Goal: Task Accomplishment & Management: Manage account settings

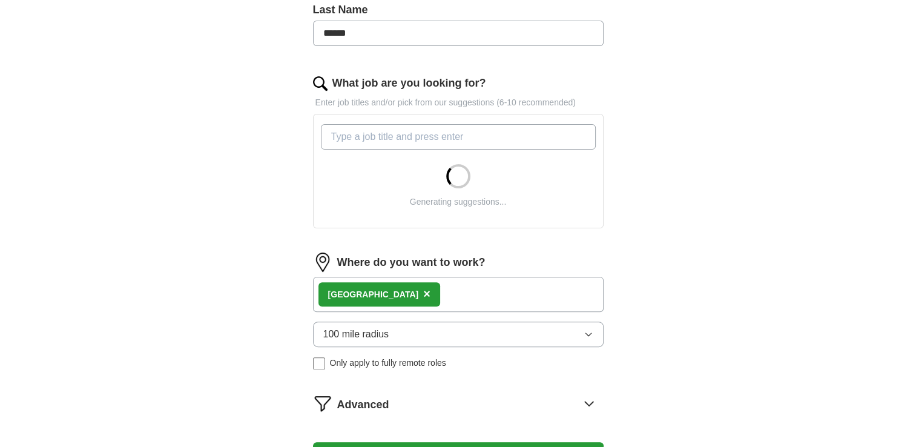
scroll to position [424, 0]
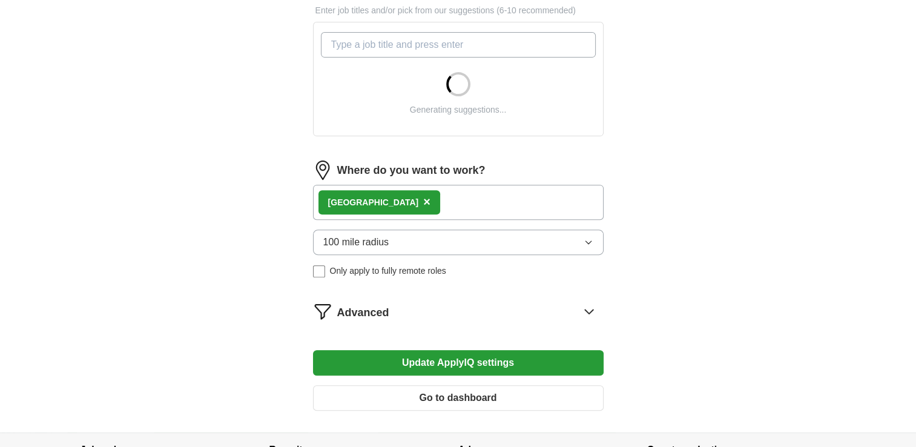
click at [442, 240] on button "100 mile radius" at bounding box center [458, 241] width 291 height 25
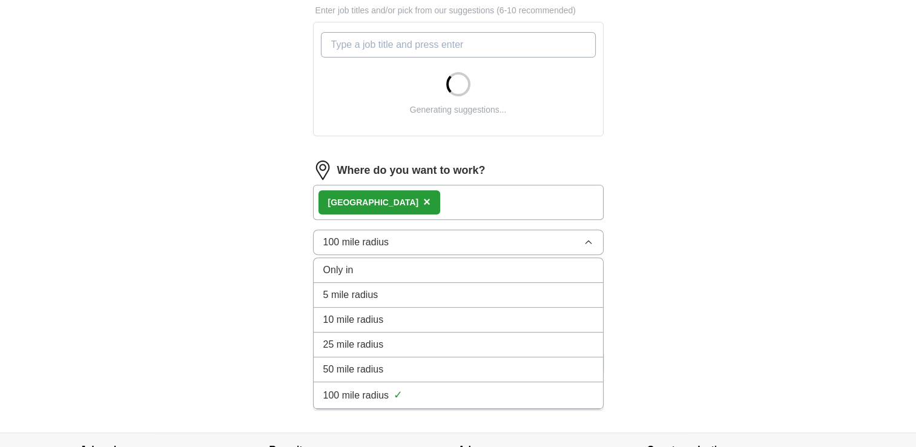
click at [405, 364] on div "50 mile radius" at bounding box center [458, 369] width 270 height 15
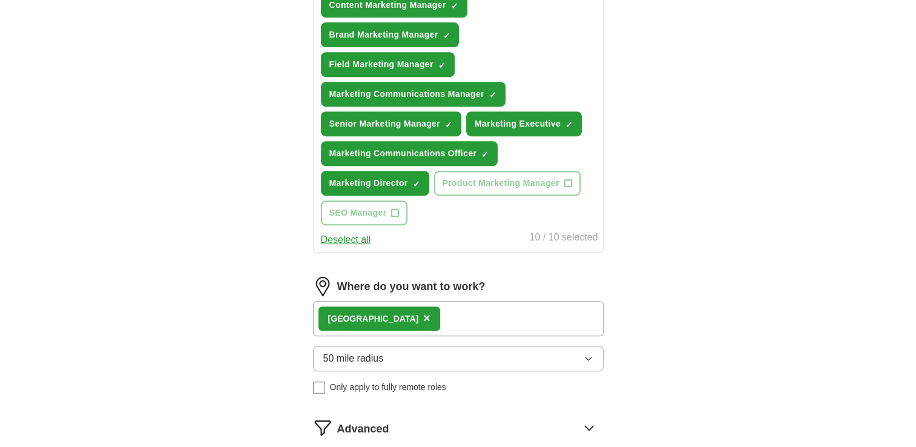
scroll to position [605, 0]
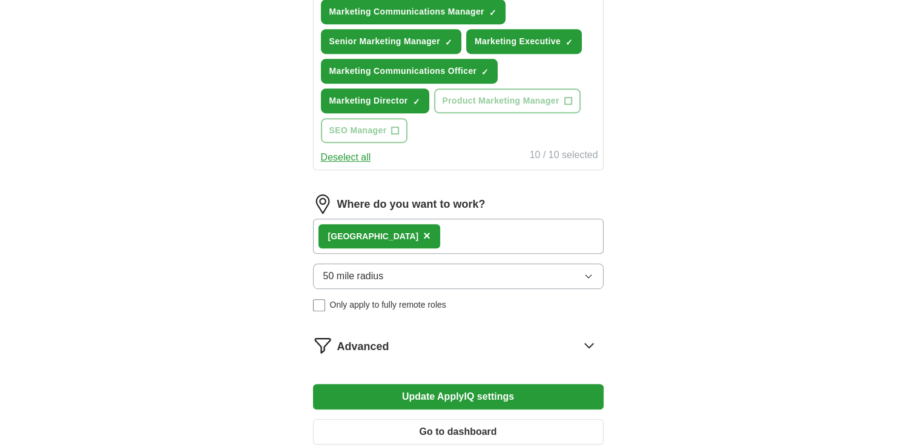
click at [406, 228] on div "Leeds ×" at bounding box center [458, 236] width 291 height 35
click at [387, 231] on div "Leeds ×" at bounding box center [458, 236] width 291 height 35
click at [371, 233] on div "Leeds ×" at bounding box center [379, 236] width 122 height 24
click at [423, 229] on span "×" at bounding box center [426, 235] width 7 height 13
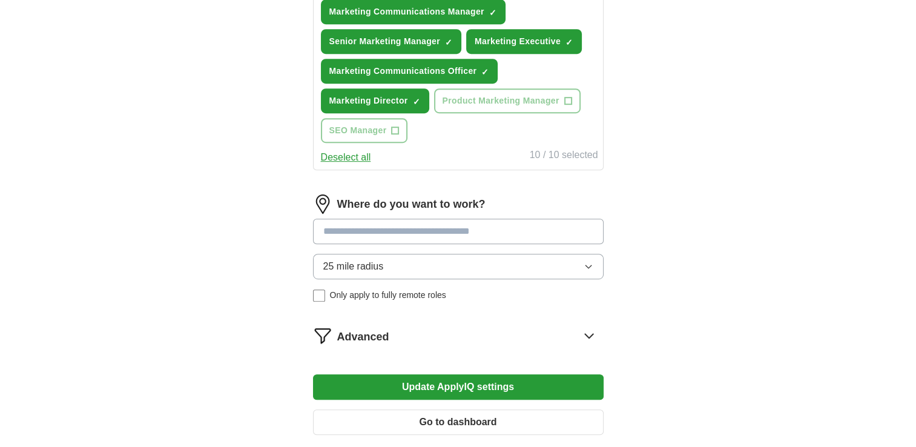
click at [370, 231] on input at bounding box center [458, 231] width 291 height 25
type input "*****"
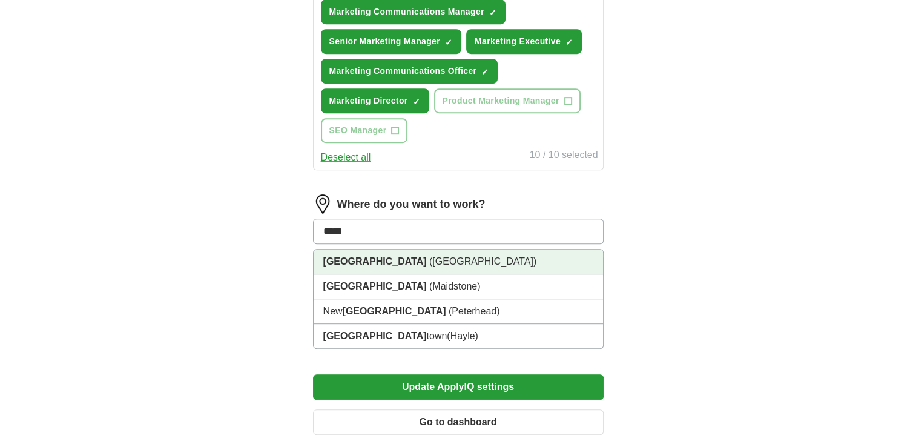
click at [373, 262] on li "[GEOGRAPHIC_DATA] ([GEOGRAPHIC_DATA])" at bounding box center [458, 261] width 289 height 25
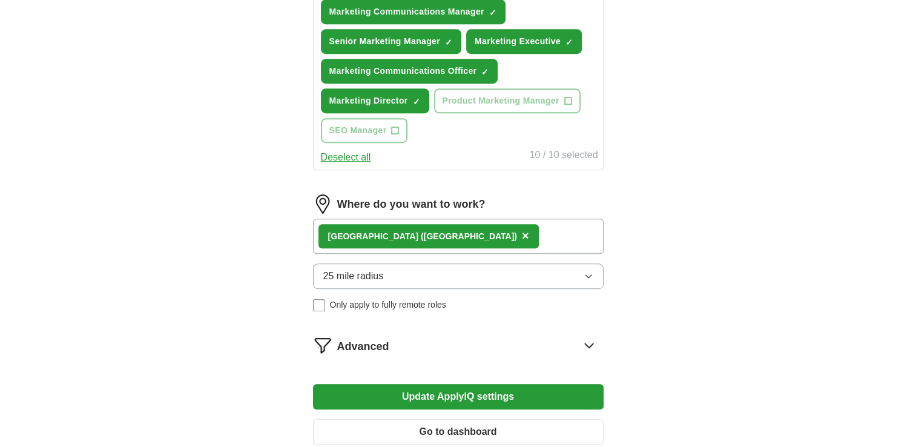
click at [462, 231] on div "[GEOGRAPHIC_DATA] ([GEOGRAPHIC_DATA]) ×" at bounding box center [458, 236] width 291 height 35
click at [407, 270] on button "25 mile radius" at bounding box center [458, 275] width 291 height 25
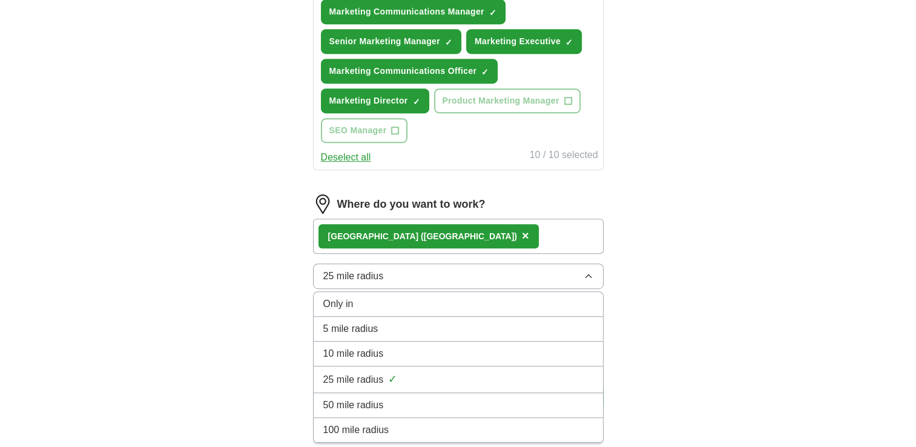
click at [395, 399] on div "50 mile radius" at bounding box center [458, 405] width 270 height 15
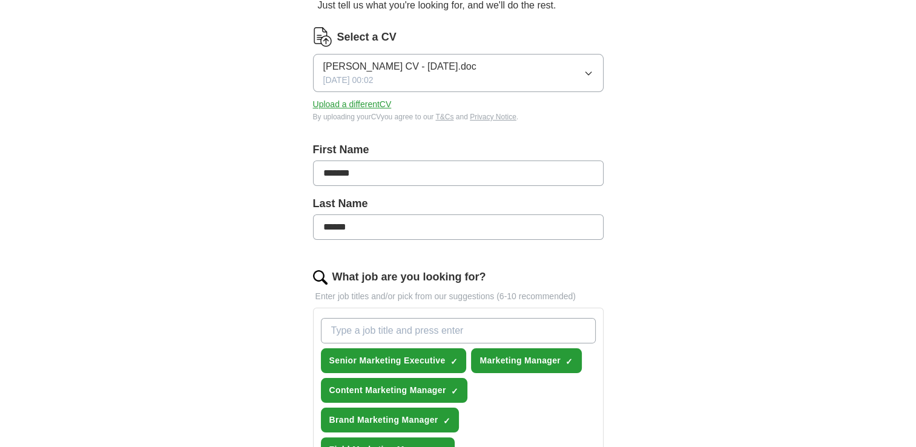
scroll to position [121, 0]
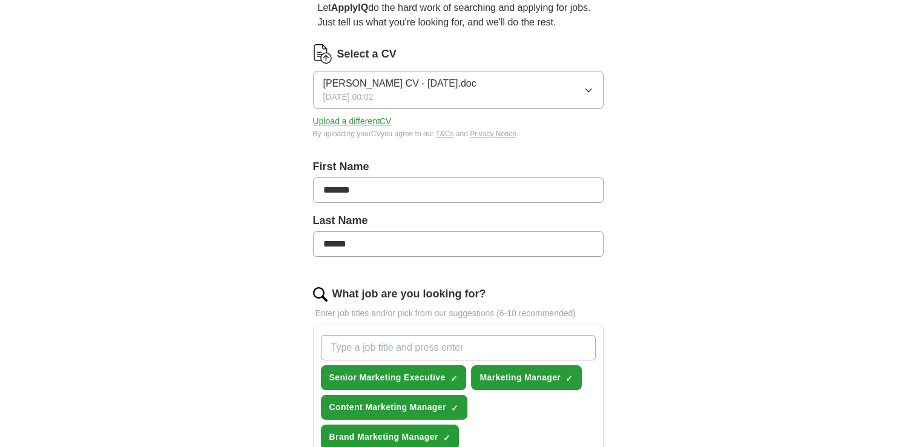
click at [344, 120] on button "Upload a different CV" at bounding box center [352, 121] width 79 height 13
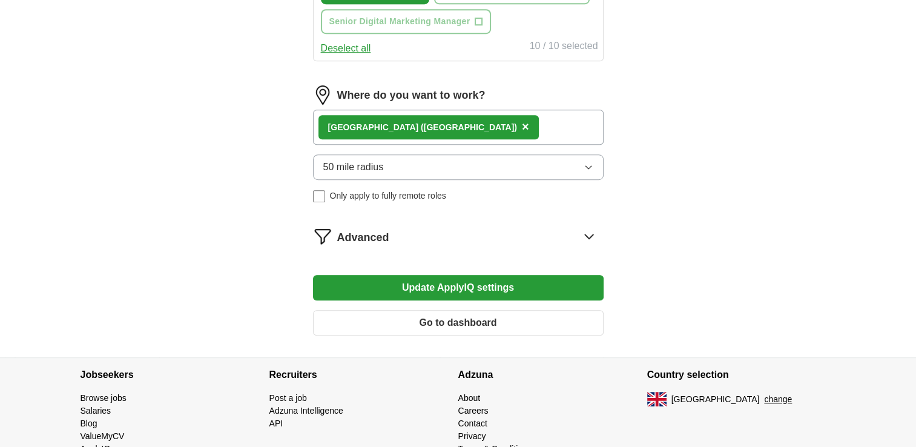
scroll to position [753, 0]
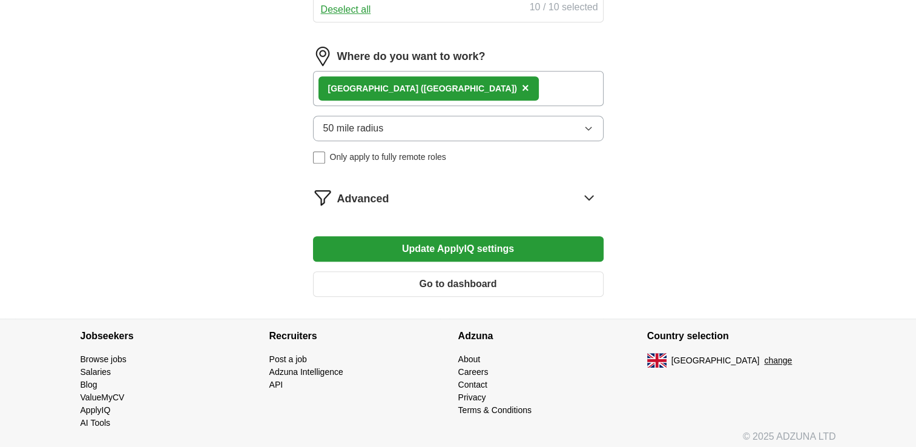
click at [481, 246] on button "Update ApplyIQ settings" at bounding box center [458, 248] width 291 height 25
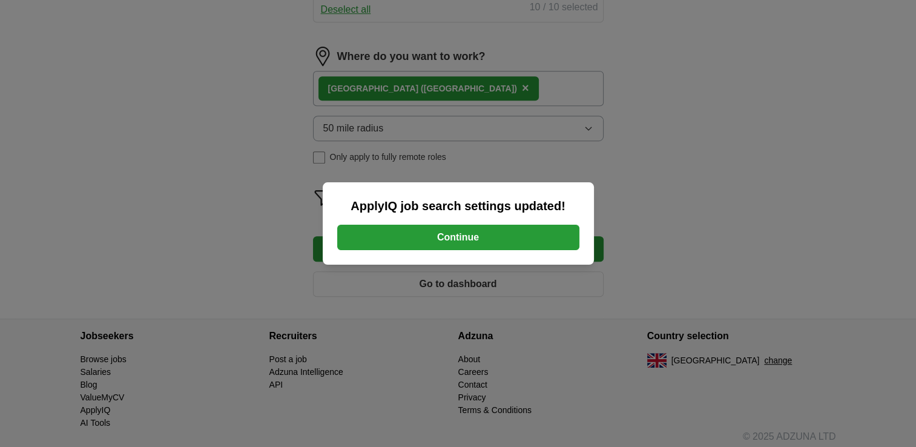
click at [476, 235] on button "Continue" at bounding box center [458, 237] width 242 height 25
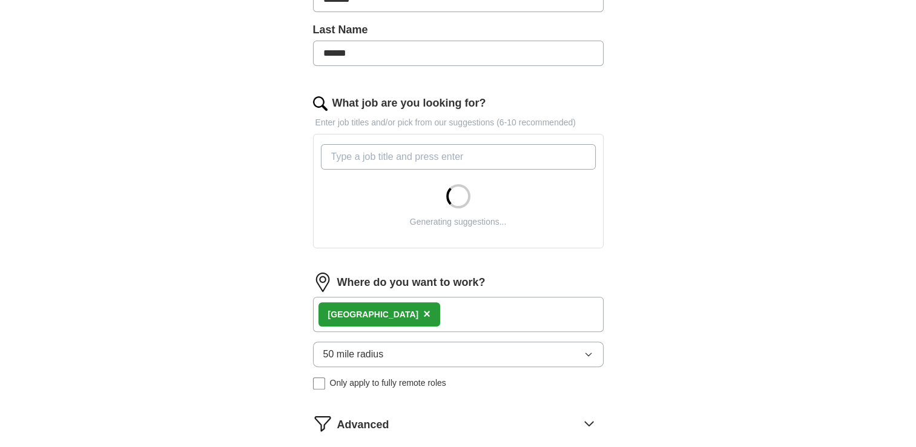
scroll to position [363, 0]
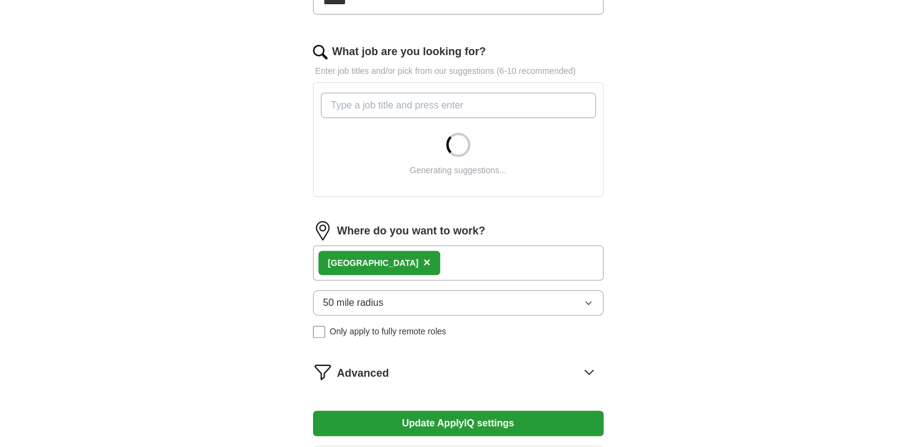
click at [421, 303] on button "50 mile radius" at bounding box center [458, 302] width 291 height 25
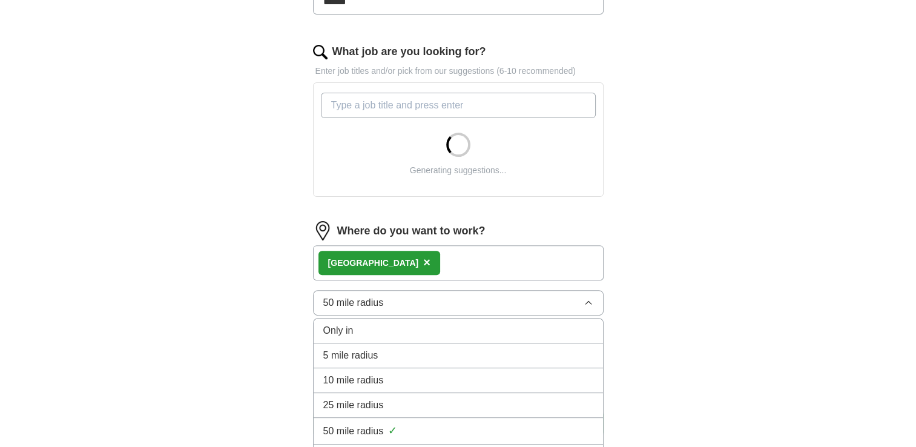
click at [359, 427] on span "50 mile radius" at bounding box center [353, 431] width 61 height 15
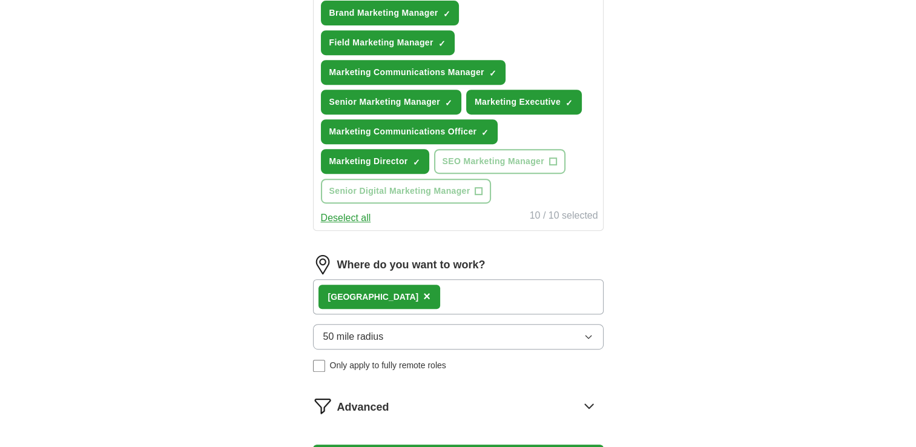
scroll to position [666, 0]
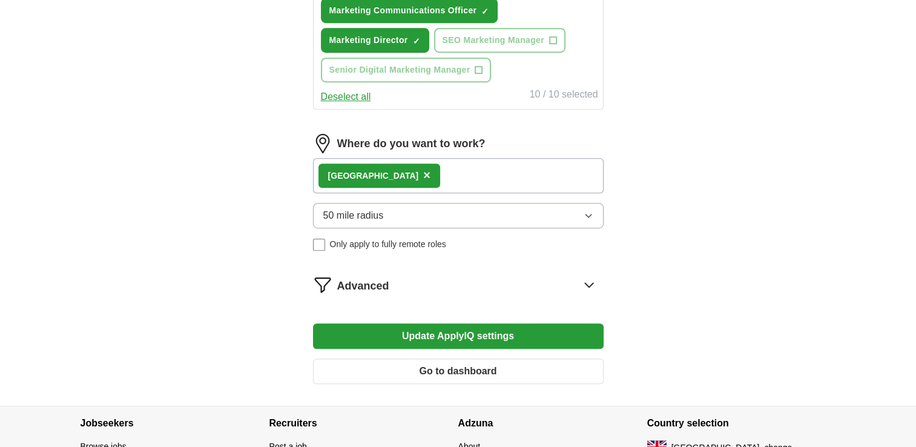
click at [587, 275] on icon at bounding box center [588, 284] width 19 height 19
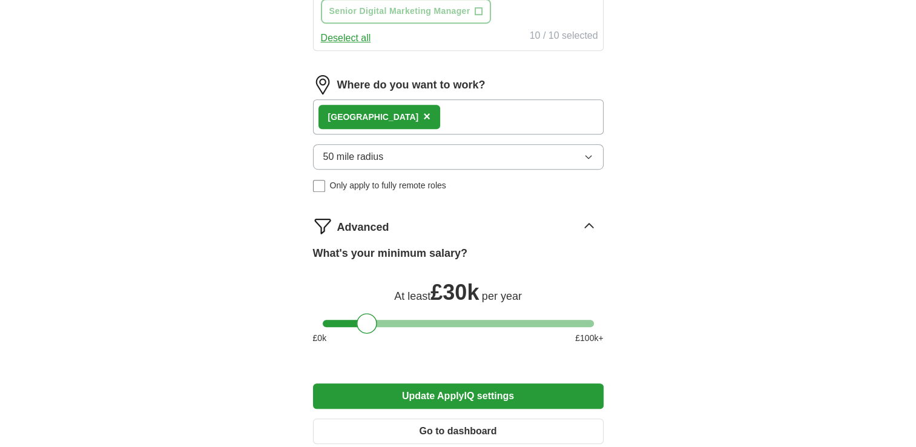
scroll to position [787, 0]
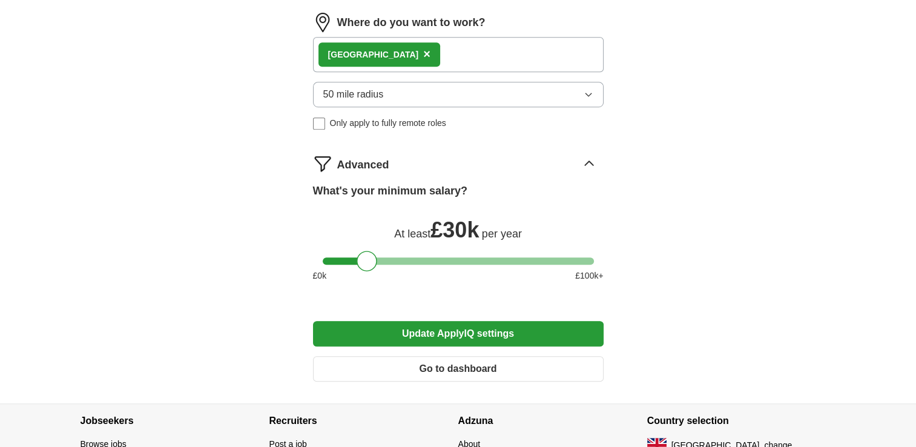
click at [432, 327] on button "Update ApplyIQ settings" at bounding box center [458, 333] width 291 height 25
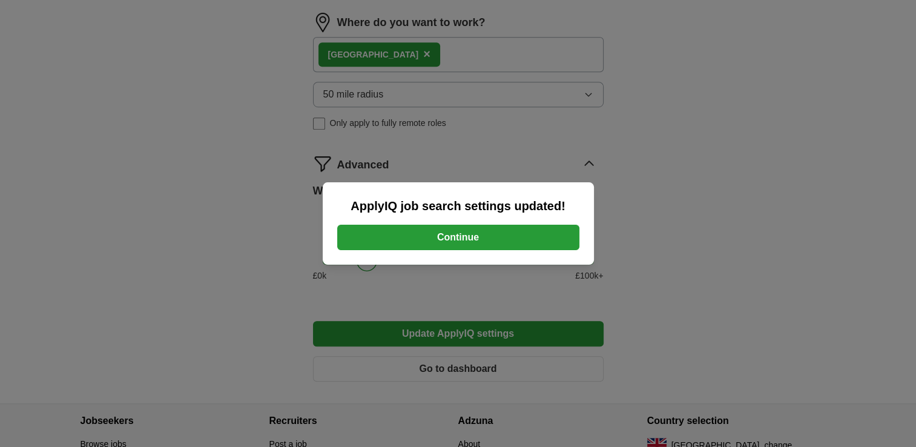
click at [444, 229] on button "Continue" at bounding box center [458, 237] width 242 height 25
